Goal: Check status: Check status

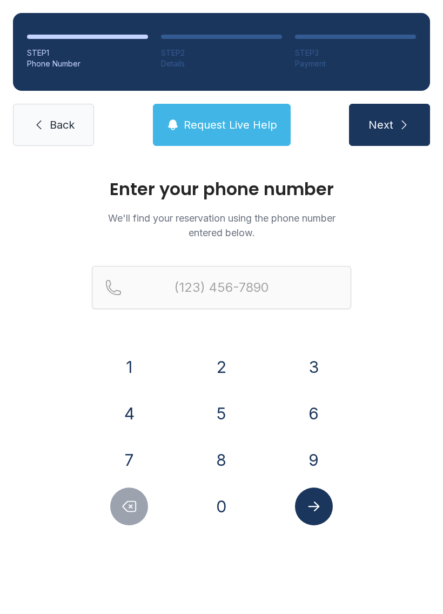
click at [223, 460] on button "8" at bounding box center [222, 460] width 38 height 38
click at [225, 359] on button "2" at bounding box center [222, 367] width 38 height 38
click at [227, 472] on button "8" at bounding box center [222, 460] width 38 height 38
click at [126, 456] on button "7" at bounding box center [129, 460] width 38 height 38
click at [131, 412] on button "4" at bounding box center [129, 414] width 38 height 38
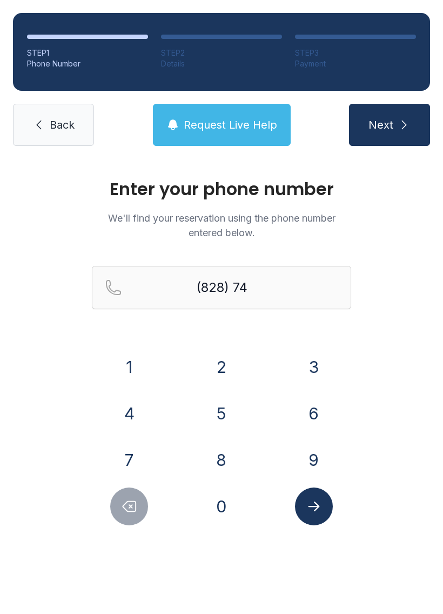
click at [316, 366] on button "3" at bounding box center [314, 367] width 38 height 38
click at [131, 373] on button "1" at bounding box center [129, 367] width 38 height 38
click at [318, 362] on button "3" at bounding box center [314, 367] width 38 height 38
click at [134, 408] on button "4" at bounding box center [129, 414] width 38 height 38
click at [228, 511] on button "0" at bounding box center [222, 507] width 38 height 38
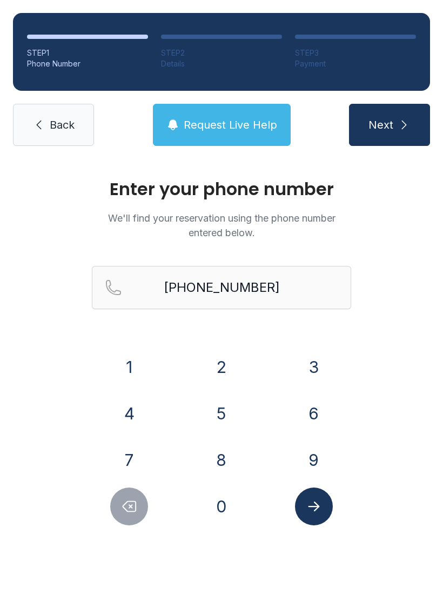
click at [314, 510] on icon "Submit lookup form" at bounding box center [314, 507] width 16 height 16
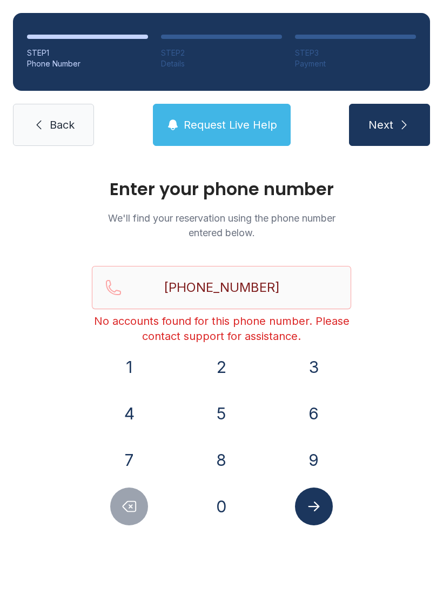
click at [128, 524] on button "Delete number" at bounding box center [129, 507] width 38 height 38
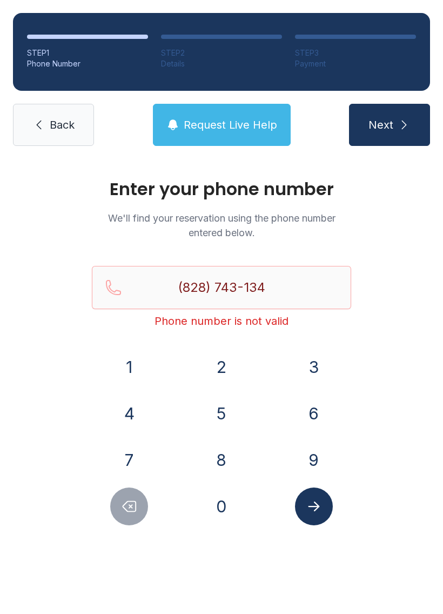
click at [130, 524] on button "Delete number" at bounding box center [129, 507] width 38 height 38
click at [131, 525] on button "Delete number" at bounding box center [129, 507] width 38 height 38
click at [130, 517] on button "Delete number" at bounding box center [129, 507] width 38 height 38
click at [129, 517] on button "Delete number" at bounding box center [129, 507] width 38 height 38
click at [135, 517] on button "Delete number" at bounding box center [129, 507] width 38 height 38
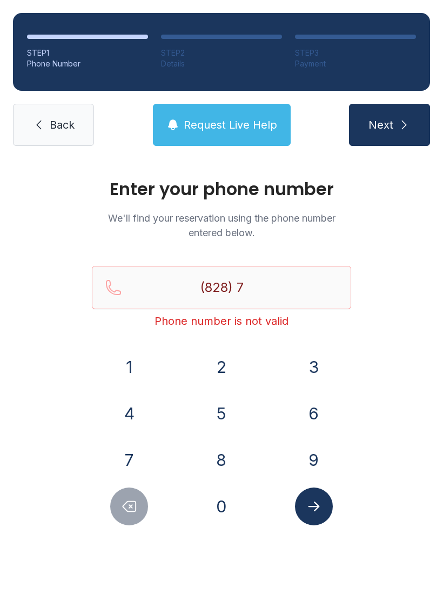
click at [136, 416] on button "4" at bounding box center [129, 414] width 38 height 38
click at [312, 366] on button "3" at bounding box center [314, 367] width 38 height 38
click at [128, 362] on button "1" at bounding box center [129, 367] width 38 height 38
click at [312, 365] on button "3" at bounding box center [314, 367] width 38 height 38
click at [138, 514] on button "Delete number" at bounding box center [129, 507] width 38 height 38
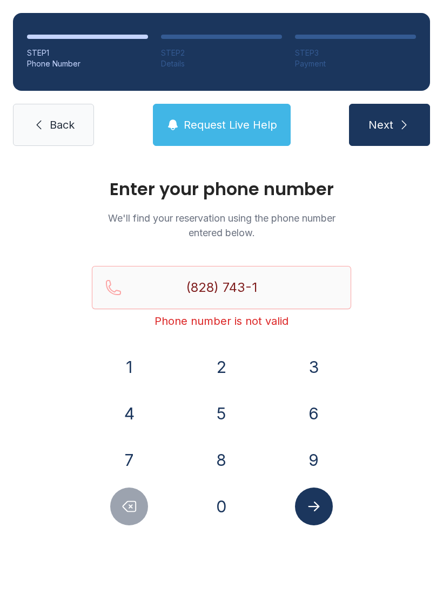
click at [138, 514] on button "Delete number" at bounding box center [129, 507] width 38 height 38
click at [135, 521] on button "Delete number" at bounding box center [129, 507] width 38 height 38
click at [134, 520] on button "Delete number" at bounding box center [129, 507] width 38 height 38
click at [138, 522] on button "Delete number" at bounding box center [129, 507] width 38 height 38
click at [136, 541] on div "Enter your phone number We'll find your reservation using the phone number ente…" at bounding box center [221, 364] width 443 height 410
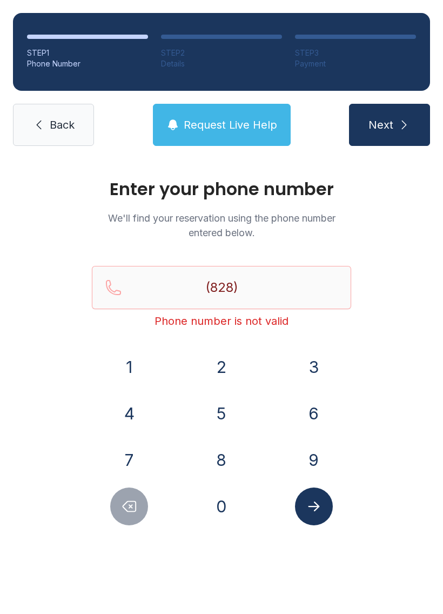
click at [134, 533] on div "Enter your phone number We'll find your reservation using the phone number ente…" at bounding box center [221, 364] width 443 height 410
click at [139, 448] on button "7" at bounding box center [129, 460] width 38 height 38
click at [128, 414] on button "4" at bounding box center [129, 414] width 38 height 38
click at [324, 366] on button "3" at bounding box center [314, 367] width 38 height 38
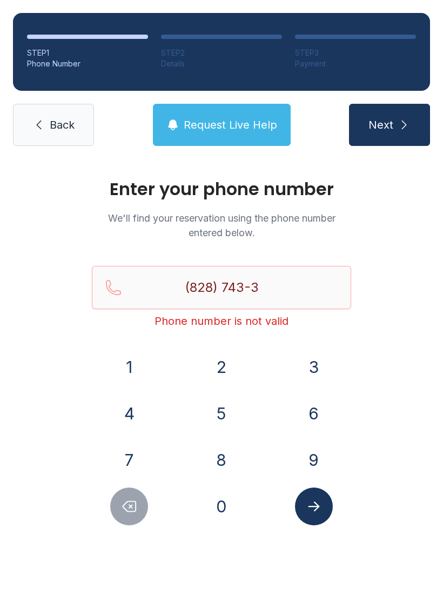
click at [141, 518] on button "Delete number" at bounding box center [129, 507] width 38 height 38
click at [128, 371] on button "1" at bounding box center [129, 367] width 38 height 38
click at [318, 356] on button "3" at bounding box center [314, 367] width 38 height 38
click at [133, 410] on button "4" at bounding box center [129, 414] width 38 height 38
click at [230, 508] on button "0" at bounding box center [222, 507] width 38 height 38
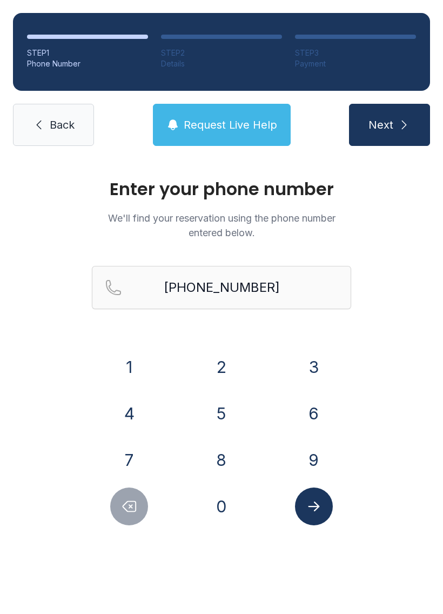
click at [319, 512] on icon "Submit lookup form" at bounding box center [314, 507] width 16 height 16
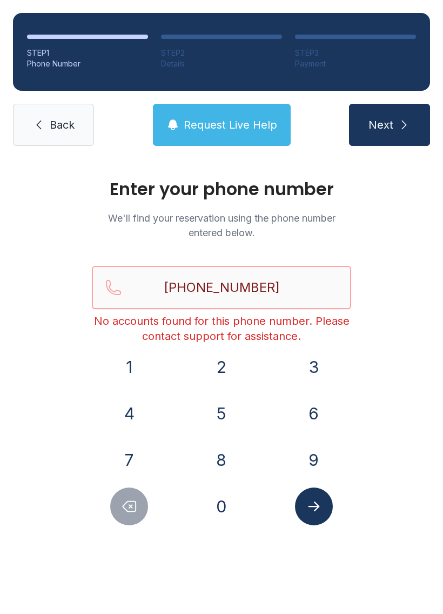
click at [291, 291] on input "[PHONE_NUMBER]" at bounding box center [222, 287] width 260 height 43
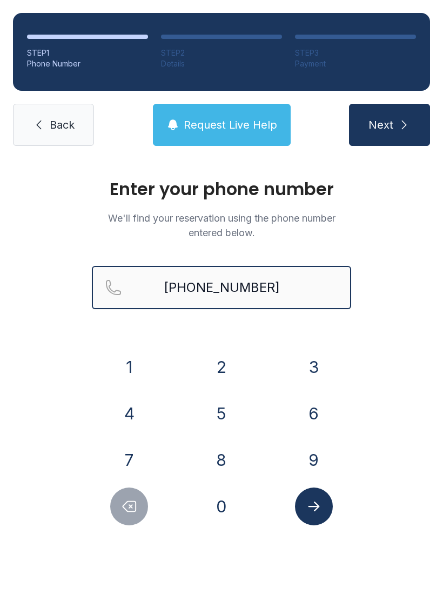
click at [389, 125] on button "Next" at bounding box center [389, 125] width 81 height 42
type input "[PHONE_NUMBER]"
click at [389, 125] on button "Next" at bounding box center [389, 125] width 81 height 42
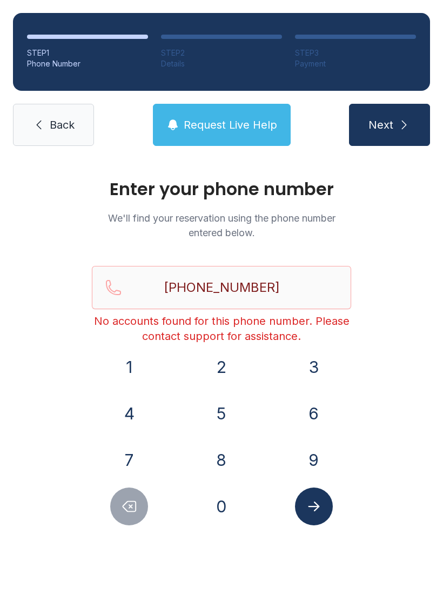
click at [52, 124] on span "Back" at bounding box center [62, 124] width 25 height 15
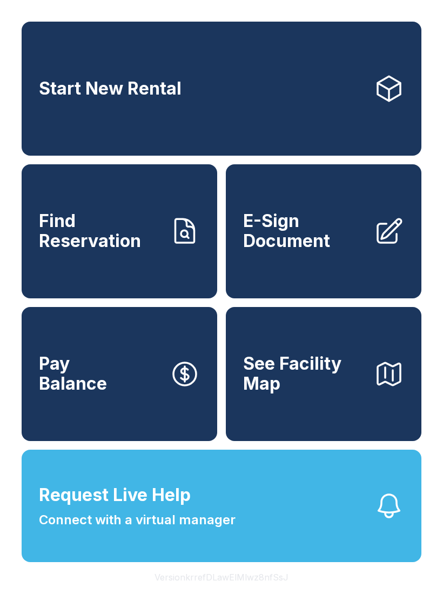
click at [310, 525] on button "Request Live Help Connect with a virtual manager" at bounding box center [222, 506] width 400 height 112
